Goal: Information Seeking & Learning: Learn about a topic

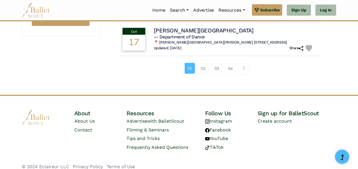
scroll to position [434, 0]
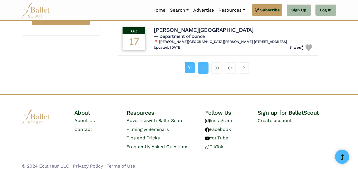
click at [206, 69] on link "02" at bounding box center [203, 67] width 11 height 11
click at [218, 67] on link "03" at bounding box center [216, 67] width 11 height 11
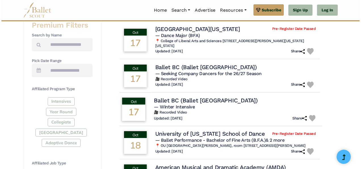
scroll to position [207, 0]
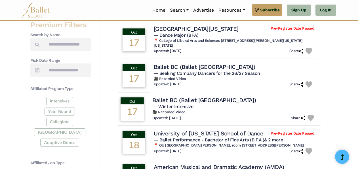
click at [176, 110] on h6 "🎥 Recorded Video" at bounding box center [234, 112] width 164 height 5
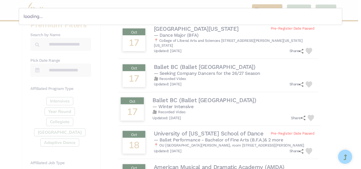
click at [176, 109] on body "Premium Feature Make this audition season count. Upgrade to premium for access …" at bounding box center [180, 104] width 361 height 622
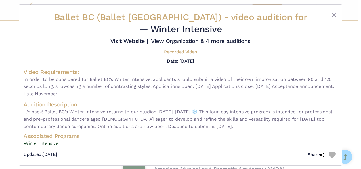
scroll to position [8, 0]
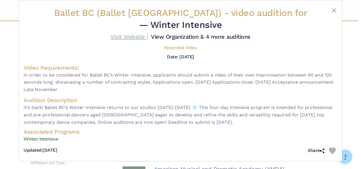
click at [123, 37] on link "Visit Website |" at bounding box center [129, 36] width 38 height 7
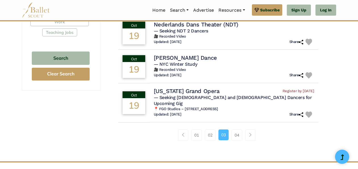
scroll to position [380, 0]
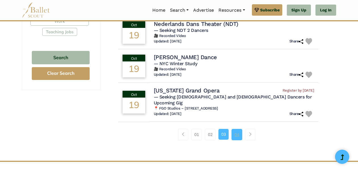
click at [239, 129] on link "04" at bounding box center [237, 134] width 11 height 11
